Goal: Use online tool/utility: Utilize a website feature to perform a specific function

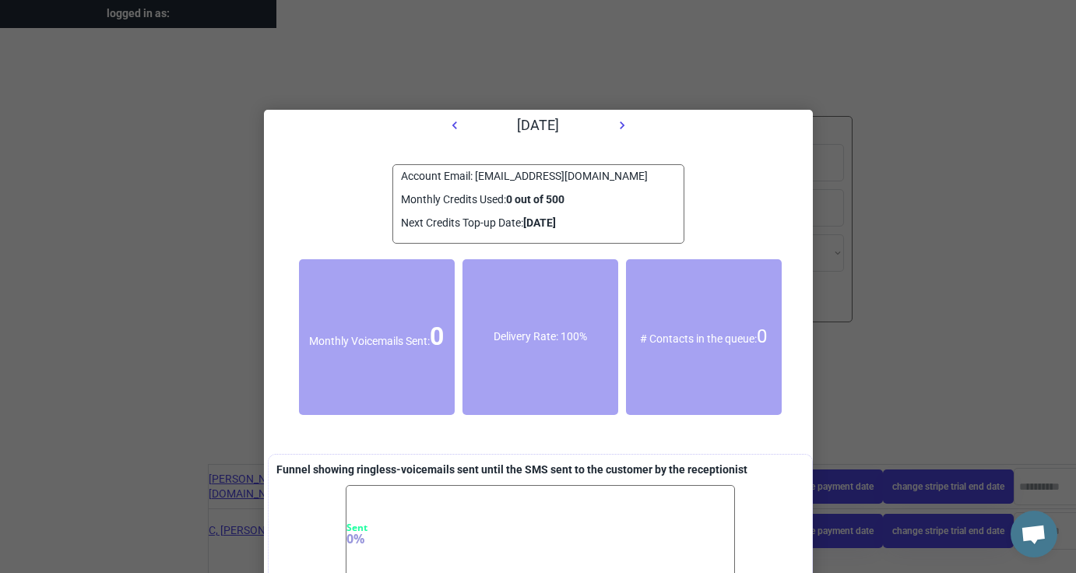
select select "**********"
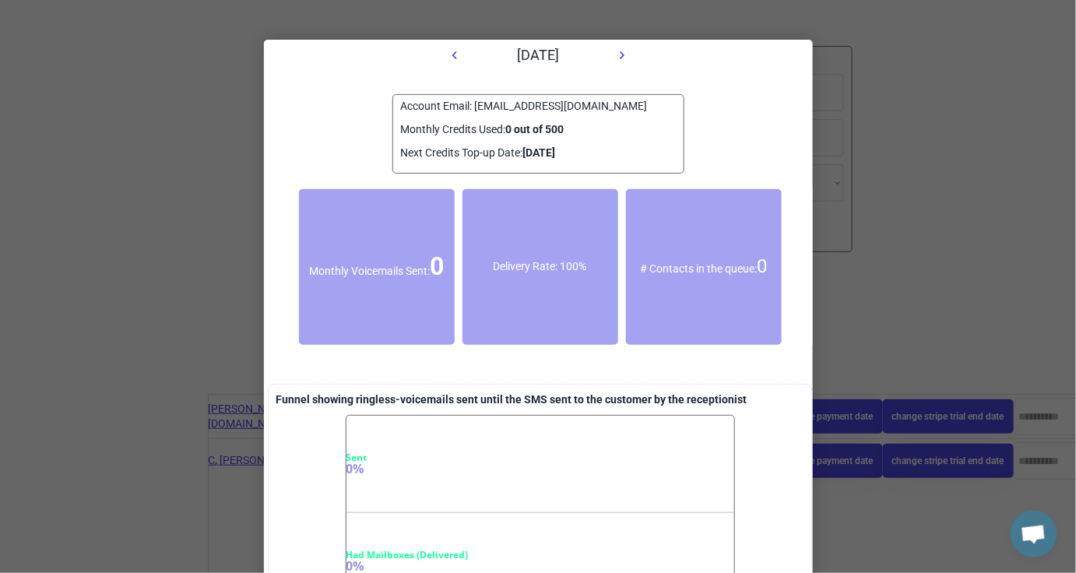
scroll to position [10, 0]
click at [802, 51] on div "October 2025" at bounding box center [538, 55] width 549 height 31
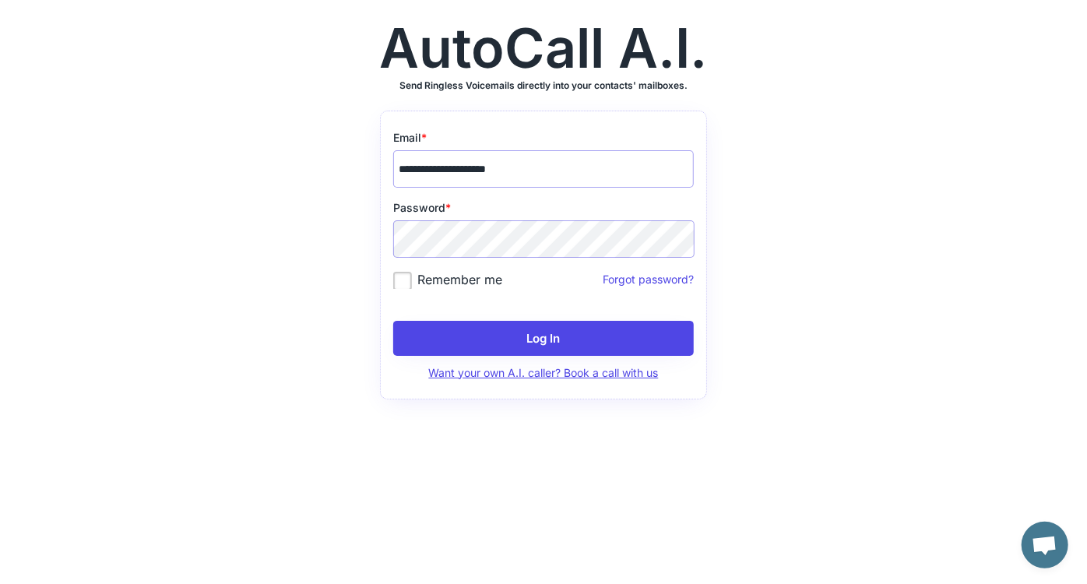
scroll to position [10, 0]
click at [433, 174] on input "**********" at bounding box center [543, 168] width 301 height 37
click at [438, 286] on label "Remember me" at bounding box center [447, 280] width 109 height 16
click at [432, 277] on label "Remember me" at bounding box center [447, 280] width 109 height 16
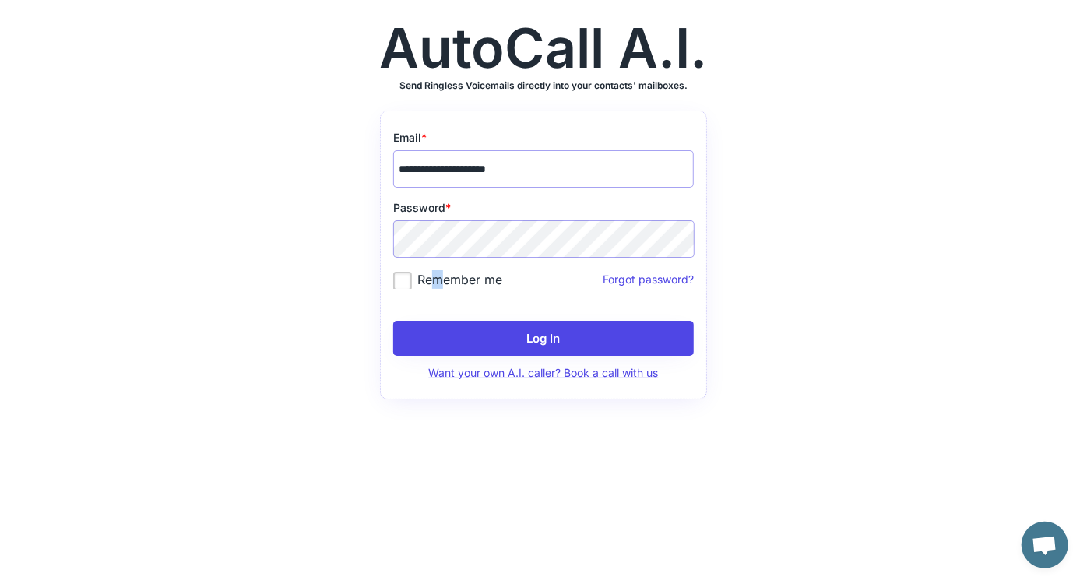
click at [467, 330] on button "Log In" at bounding box center [543, 338] width 301 height 35
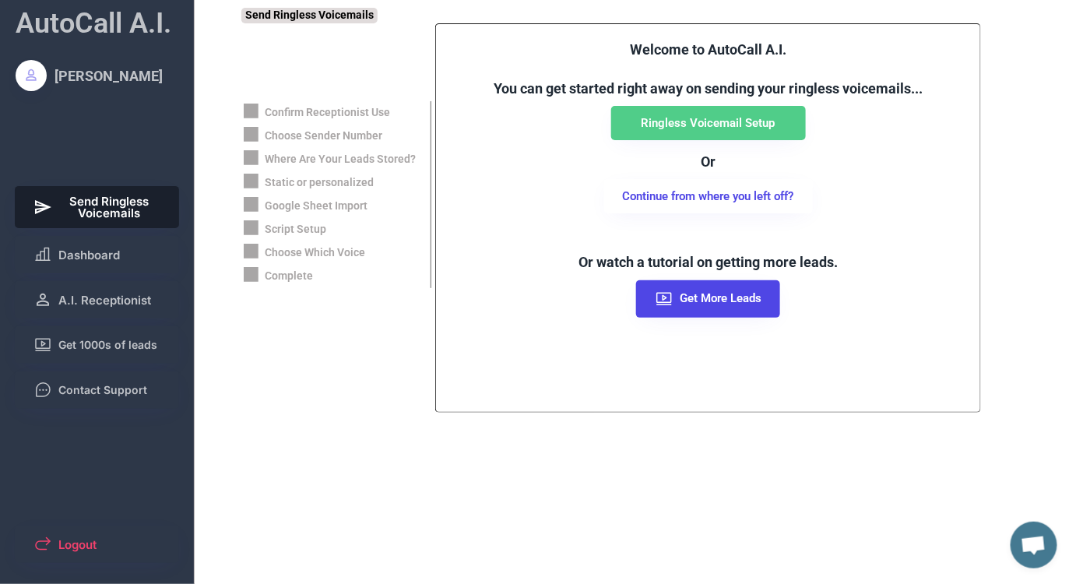
scroll to position [10, 0]
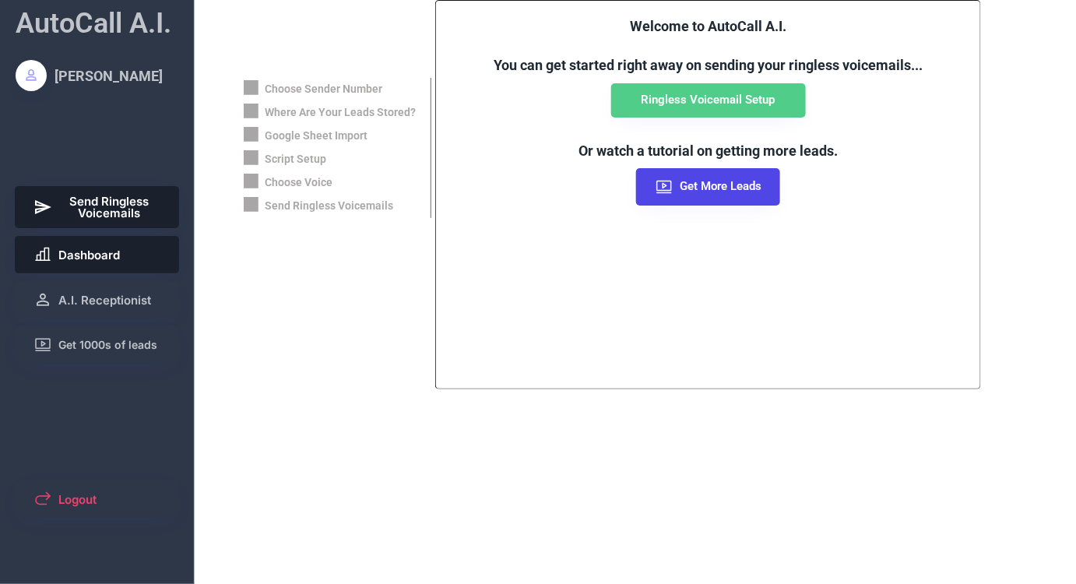
click at [102, 267] on button "Dashboard" at bounding box center [97, 254] width 165 height 37
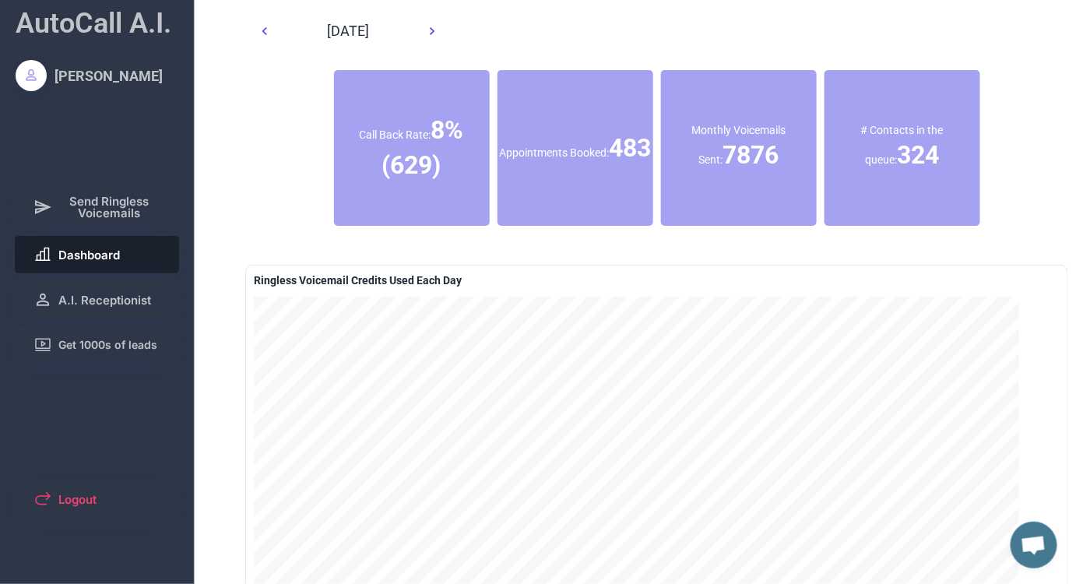
scroll to position [10, 0]
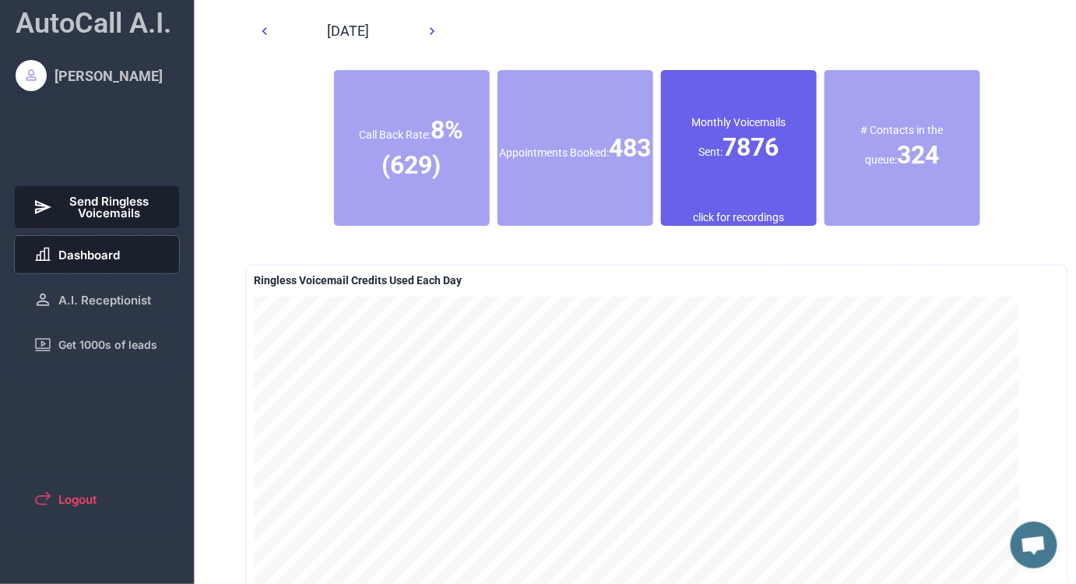
click at [112, 208] on span "Send Ringless Voicemails" at bounding box center [109, 207] width 103 height 23
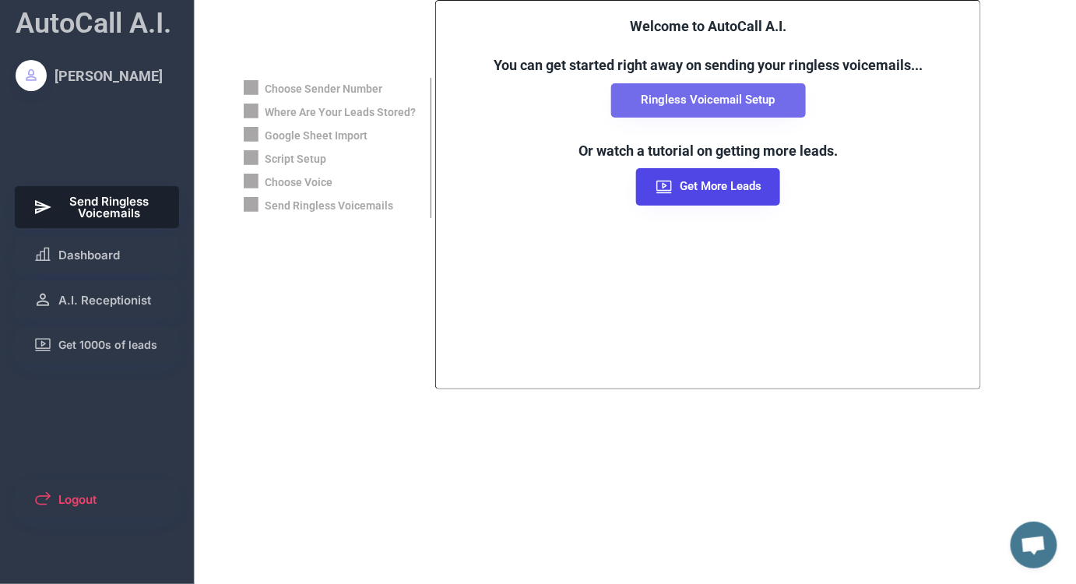
click at [676, 90] on button "Ringless Voicemail Setup" at bounding box center [708, 100] width 195 height 34
select select "**********"
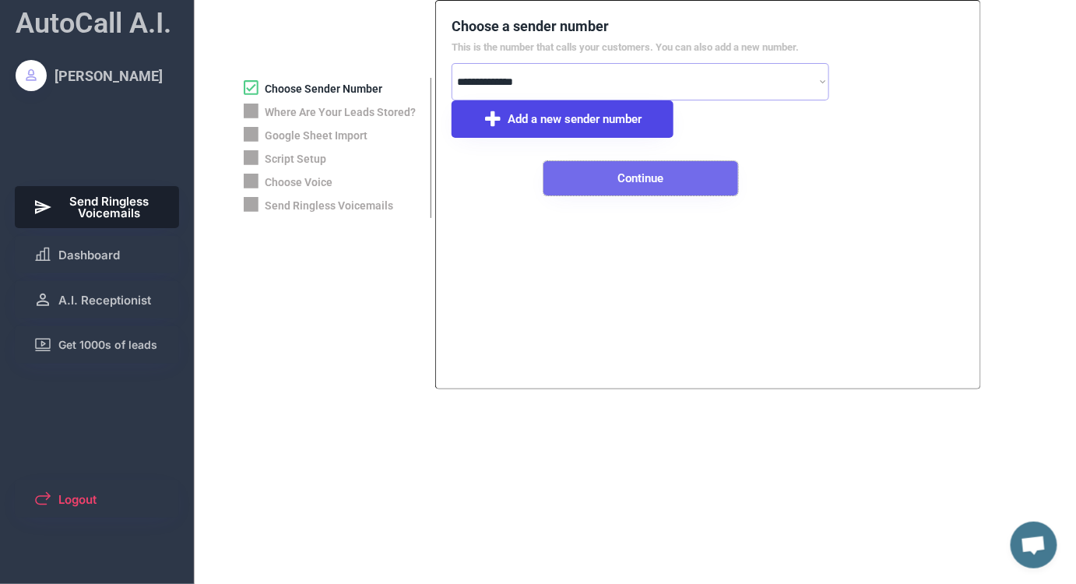
click at [616, 180] on button "Continue" at bounding box center [641, 178] width 195 height 34
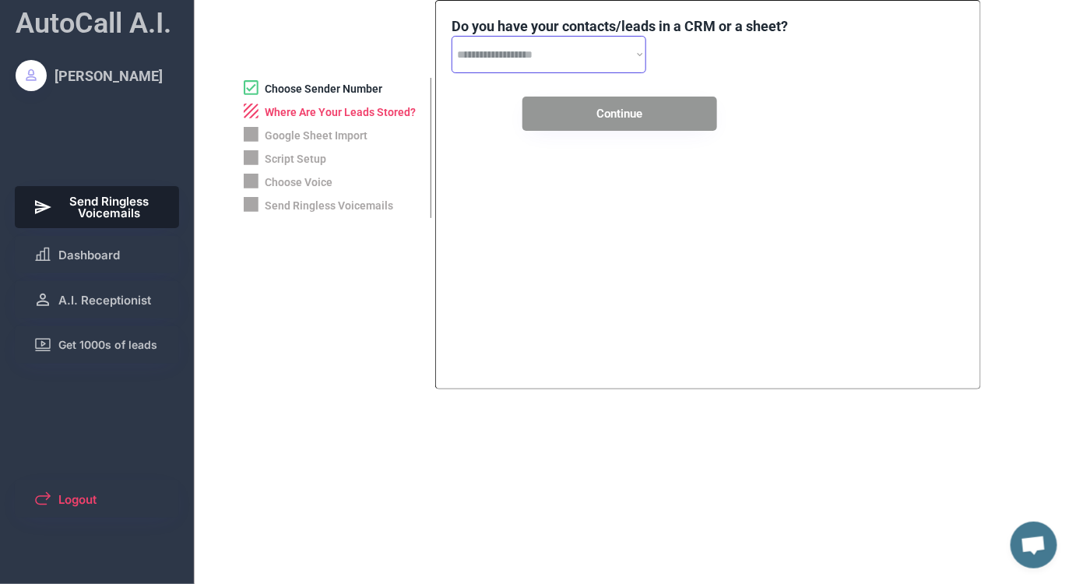
click at [551, 52] on select "**********" at bounding box center [549, 54] width 195 height 37
select select "**********"
click at [452, 36] on select "**********" at bounding box center [549, 54] width 195 height 37
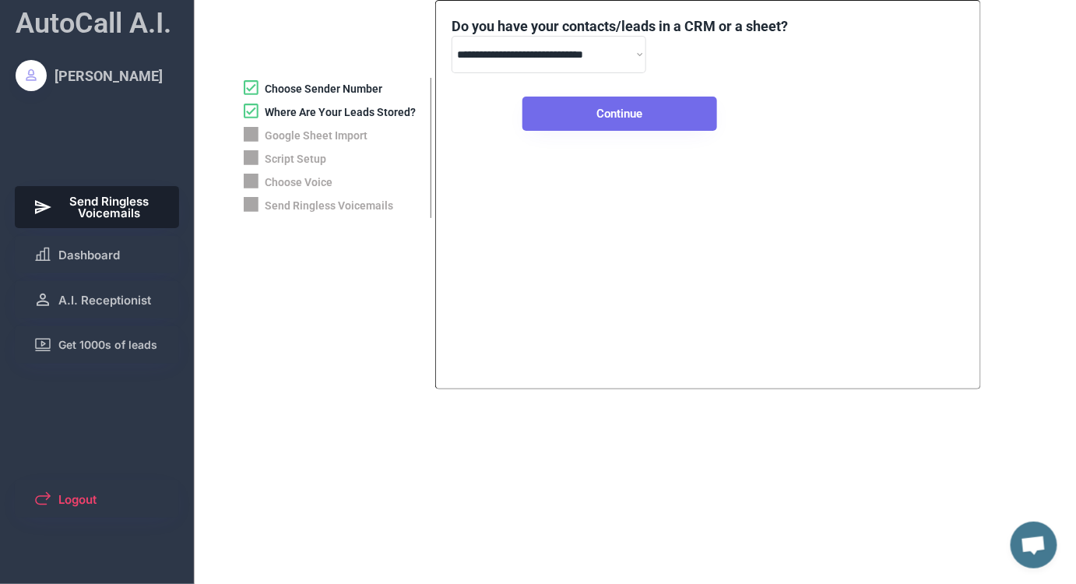
click at [565, 115] on button "Continue" at bounding box center [620, 114] width 195 height 34
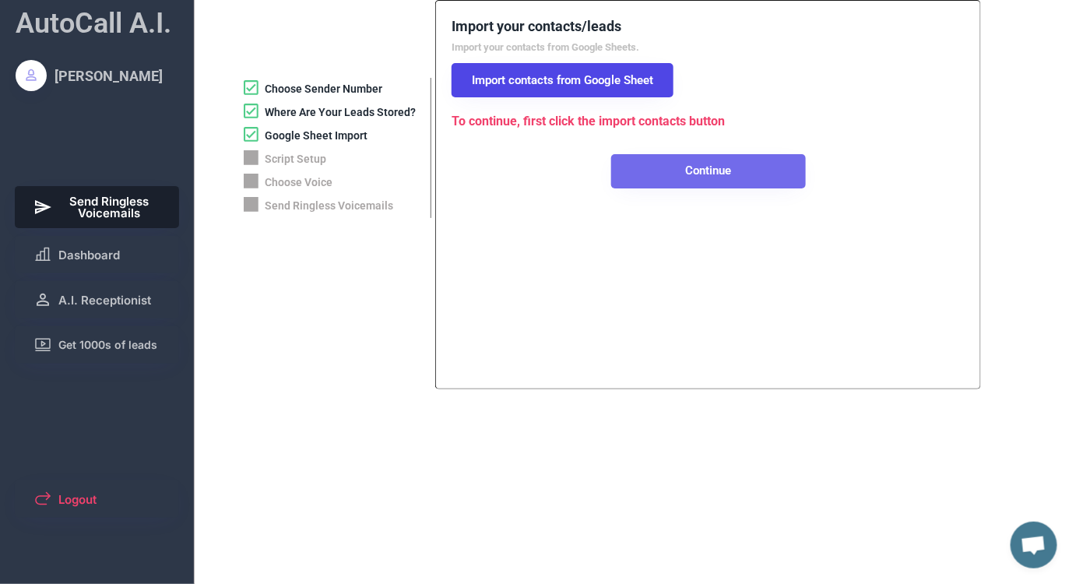
click at [656, 173] on button "Continue" at bounding box center [708, 171] width 195 height 34
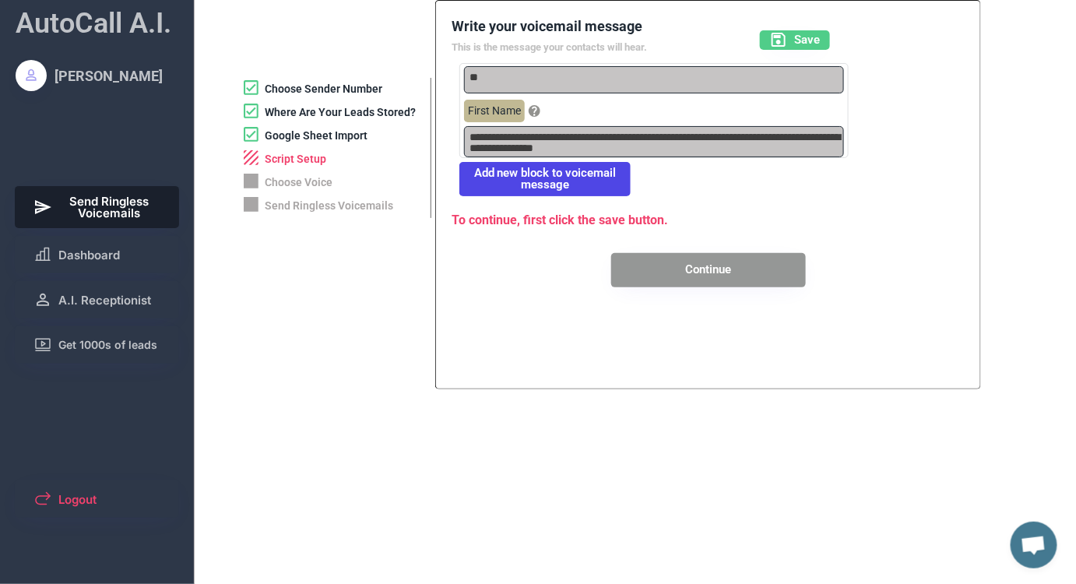
click at [681, 273] on button "Continue" at bounding box center [708, 270] width 195 height 34
click at [782, 46] on use at bounding box center [779, 40] width 14 height 14
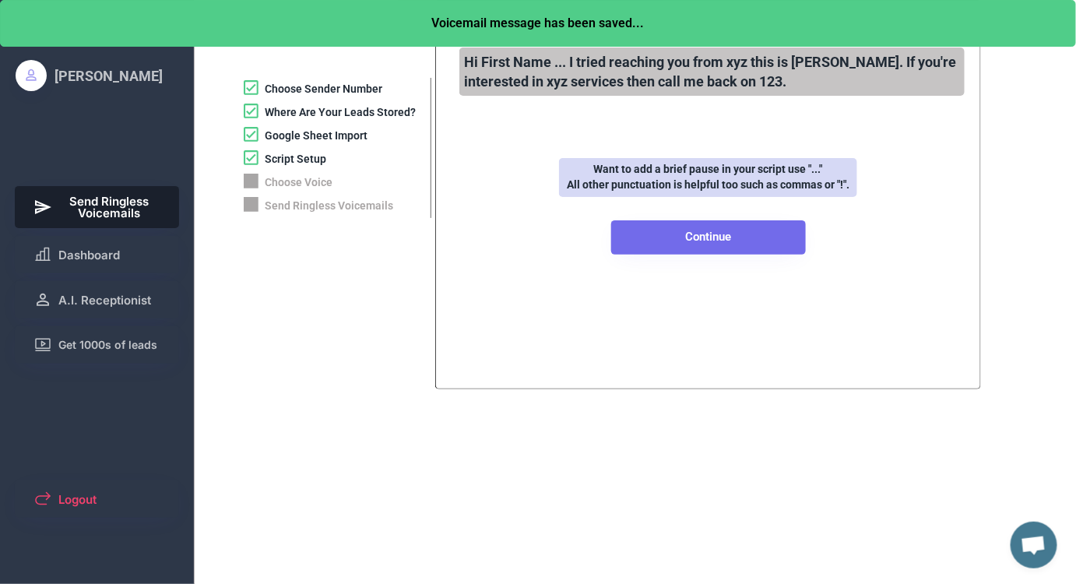
click at [702, 245] on button "Continue" at bounding box center [708, 237] width 195 height 34
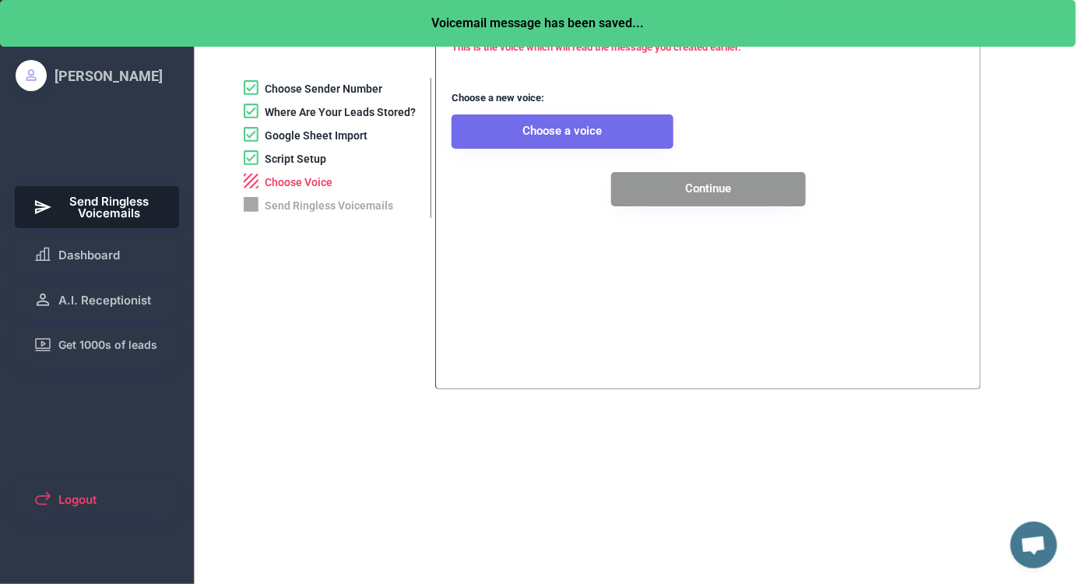
click at [537, 137] on button "Choose a voice" at bounding box center [563, 132] width 222 height 34
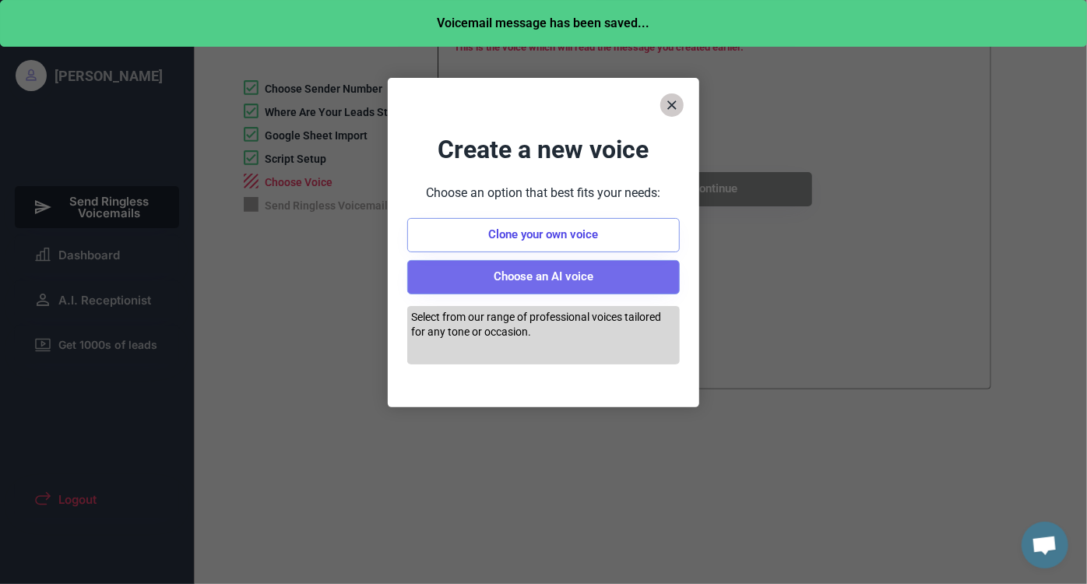
click at [546, 280] on button "Choose an AI voice" at bounding box center [543, 277] width 273 height 34
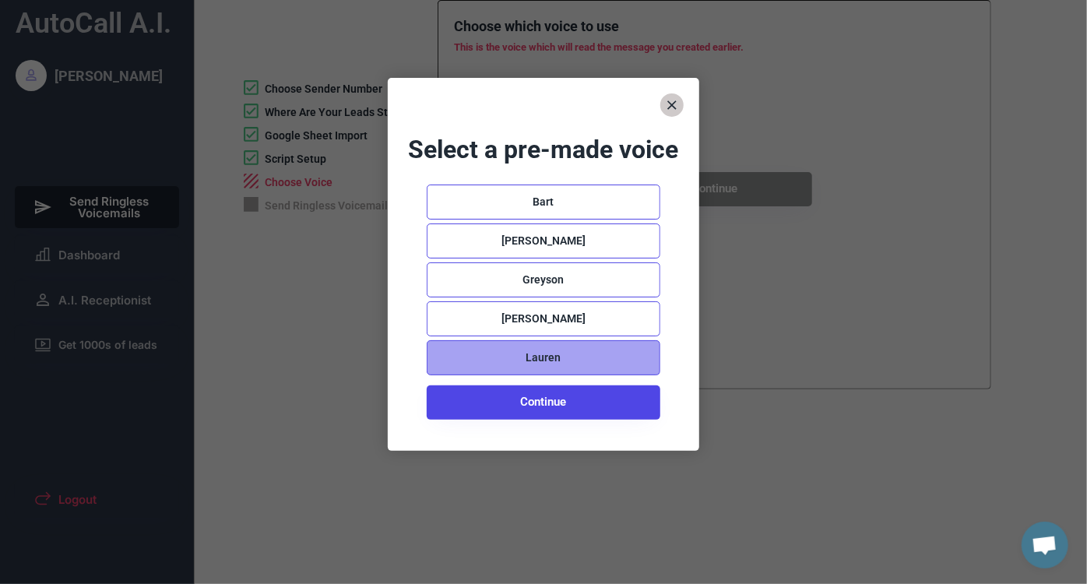
click at [467, 351] on div "Lauren" at bounding box center [544, 357] width 234 height 35
click at [465, 353] on use at bounding box center [462, 358] width 26 height 26
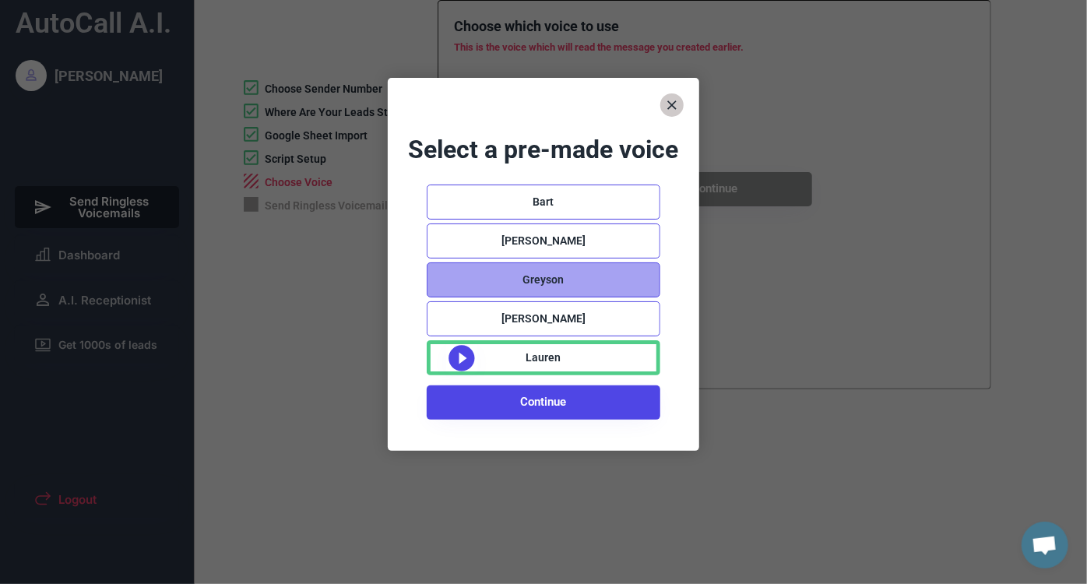
click at [465, 277] on div "Greyson" at bounding box center [544, 279] width 234 height 35
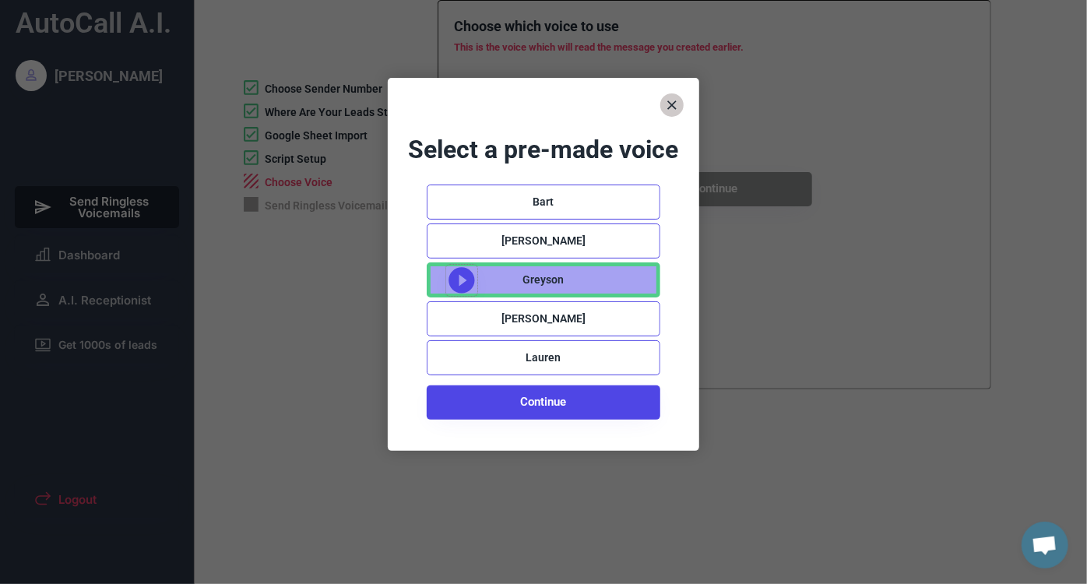
click at [463, 282] on icon at bounding box center [461, 280] width 31 height 31
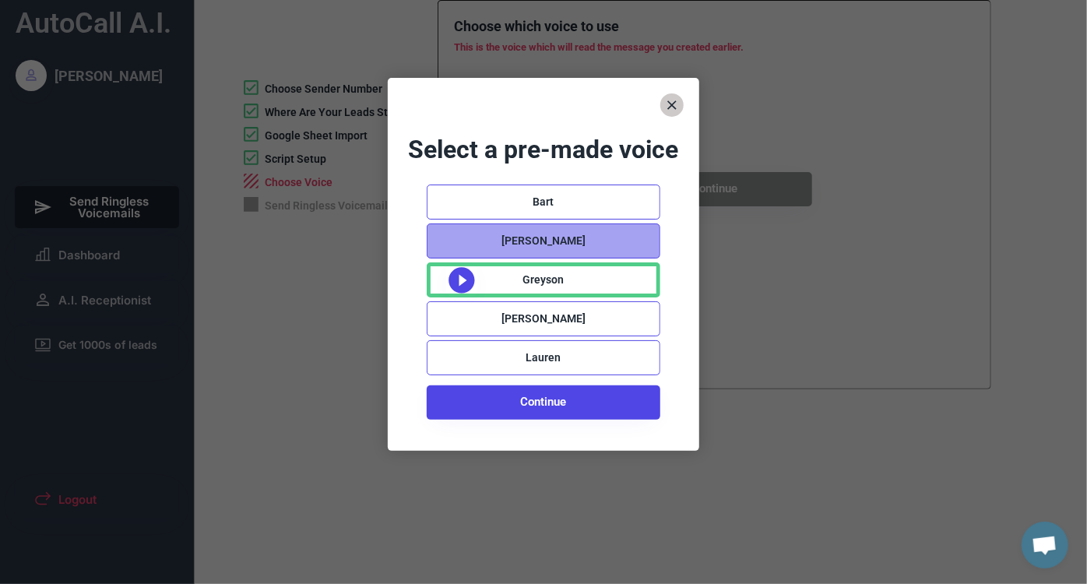
click at [463, 236] on div "[PERSON_NAME]" at bounding box center [544, 241] width 234 height 35
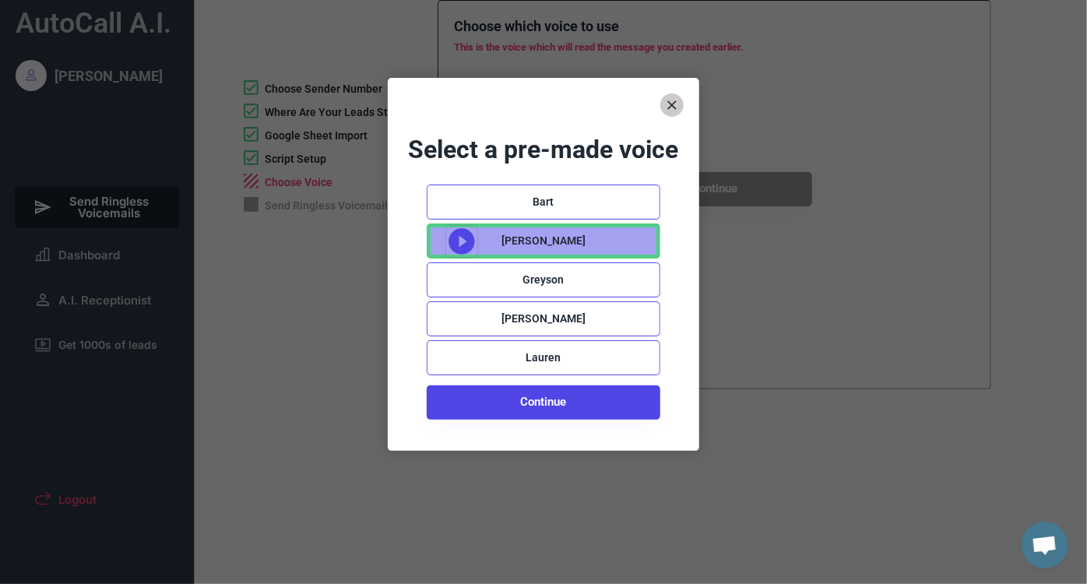
click at [463, 236] on use at bounding box center [462, 241] width 26 height 26
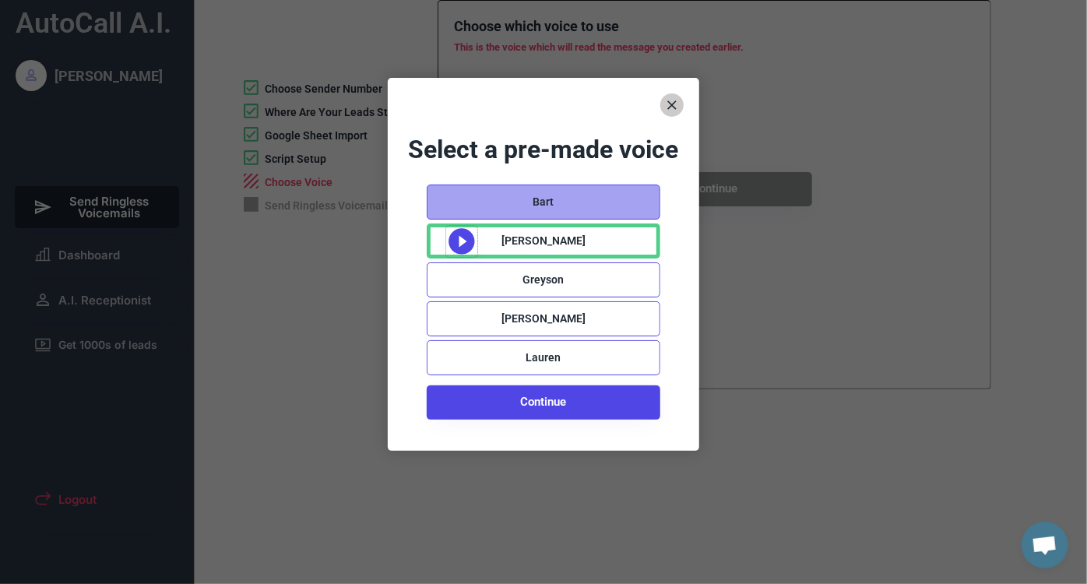
click at [464, 199] on div "Bart" at bounding box center [544, 202] width 234 height 35
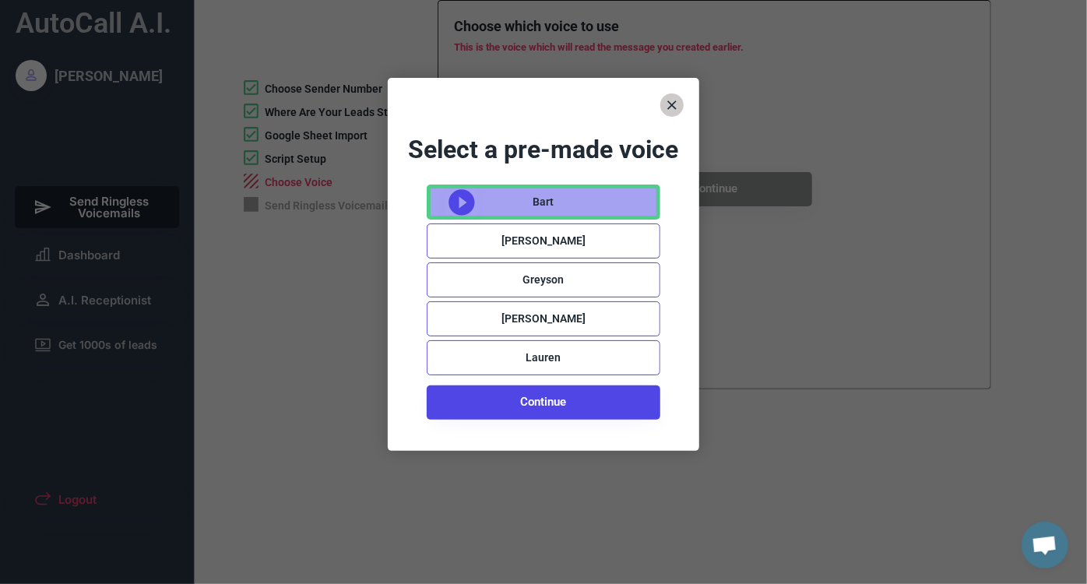
click at [463, 206] on use at bounding box center [462, 202] width 26 height 26
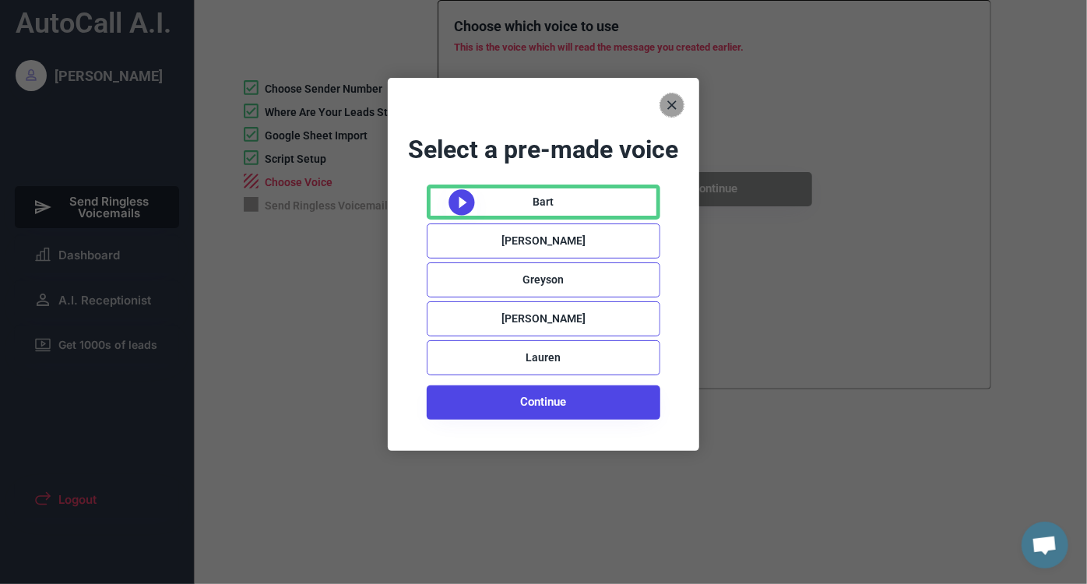
click at [669, 103] on icon at bounding box center [672, 105] width 16 height 16
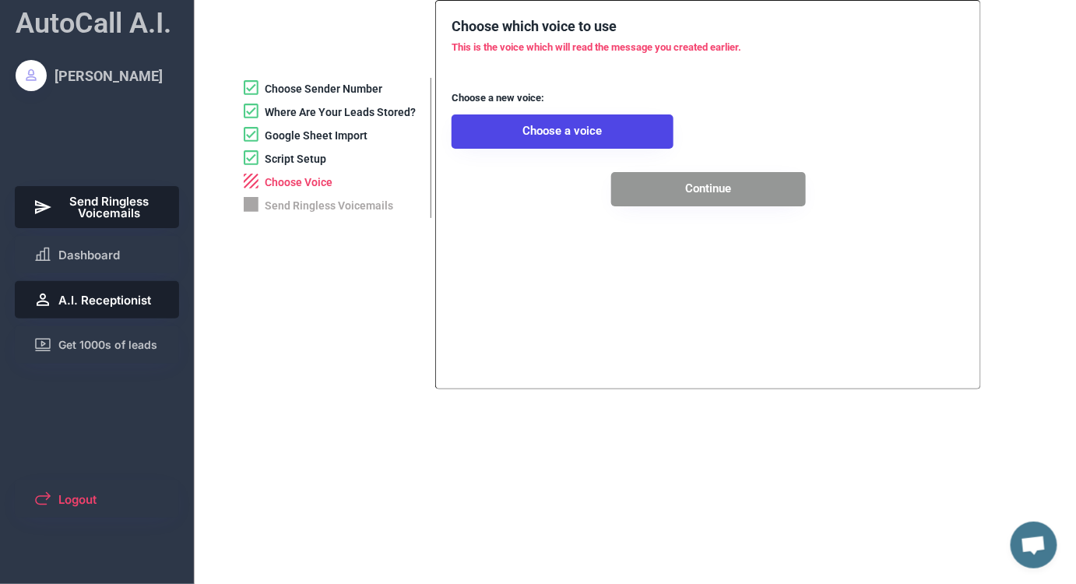
click at [84, 294] on span "A.I. Receptionist" at bounding box center [104, 300] width 93 height 12
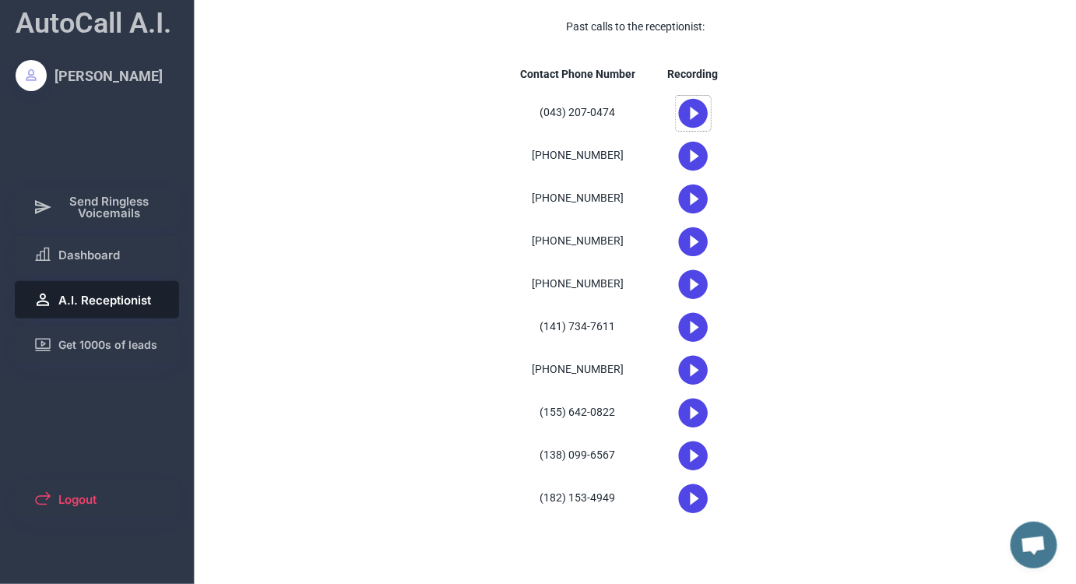
click at [691, 111] on icon at bounding box center [693, 113] width 35 height 35
